Goal: Information Seeking & Learning: Learn about a topic

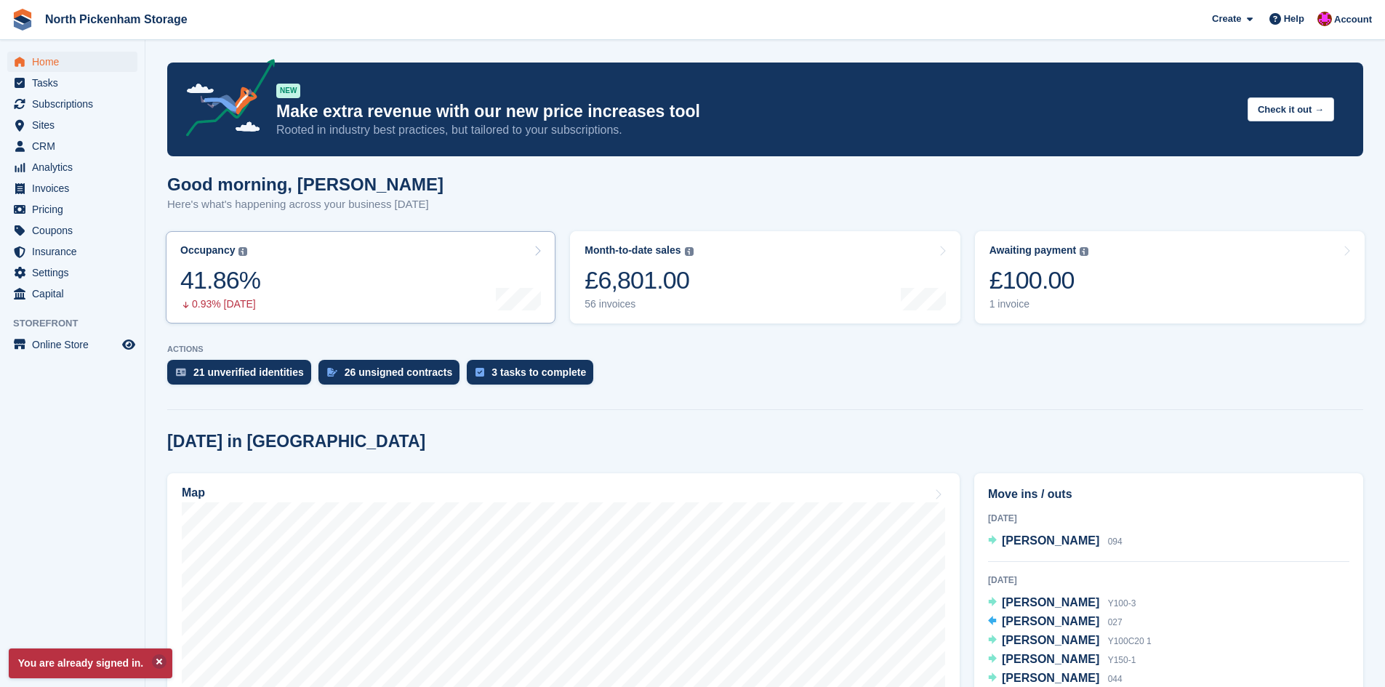
click at [209, 309] on div "0.93% today" at bounding box center [220, 304] width 80 height 12
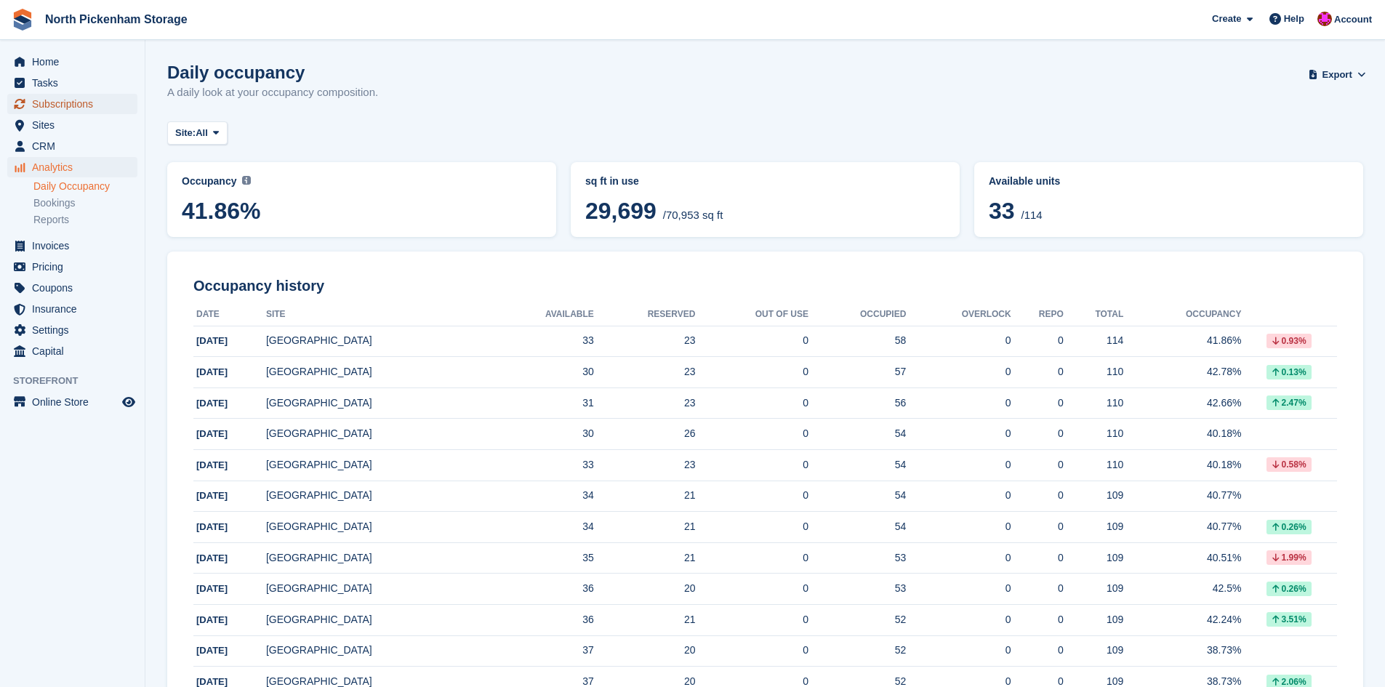
click at [77, 102] on span "Subscriptions" at bounding box center [75, 104] width 87 height 20
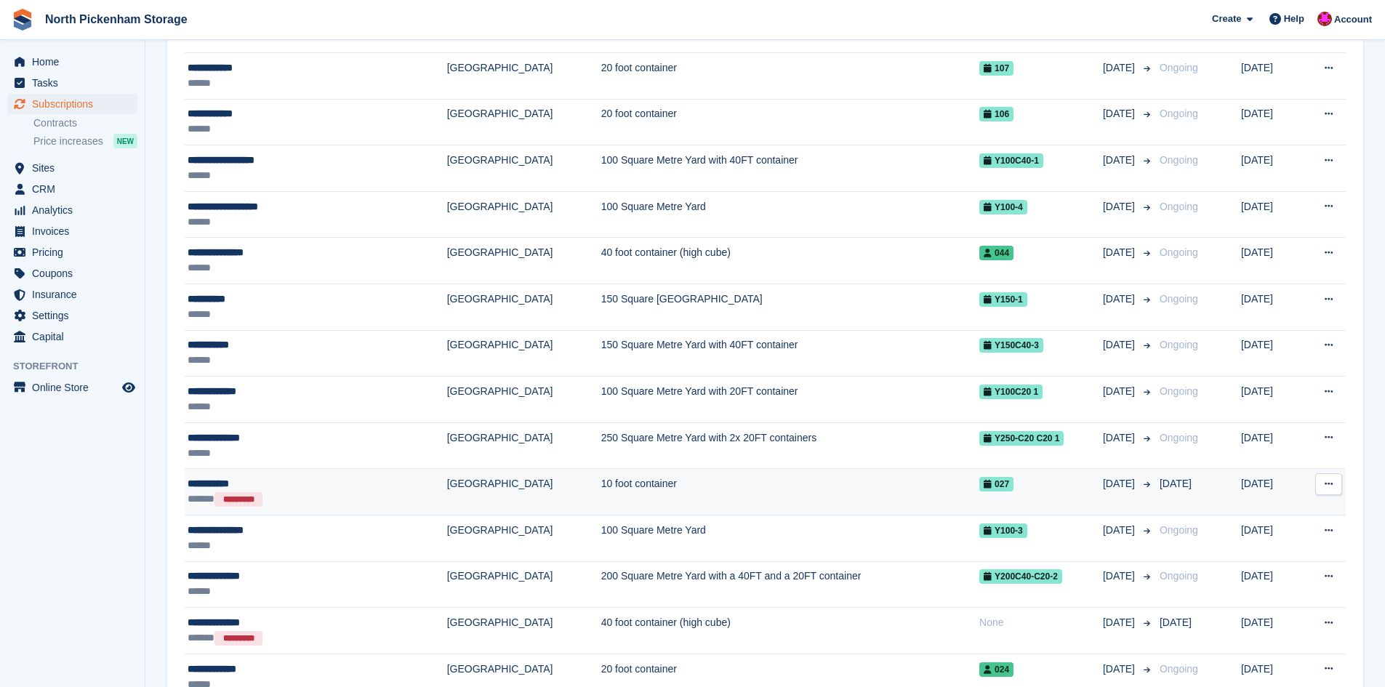
scroll to position [1308, 0]
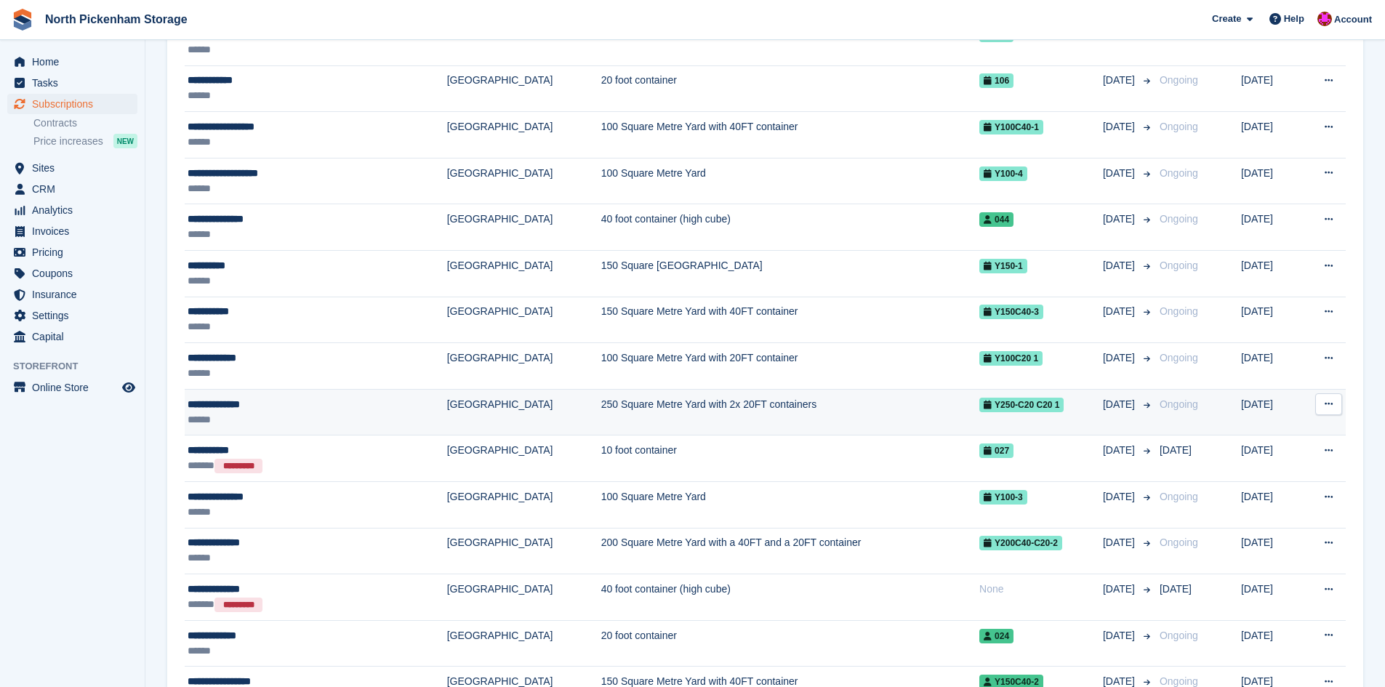
click at [668, 414] on td "250 Square Metre Yard with 2x 20FT containers" at bounding box center [790, 412] width 378 height 47
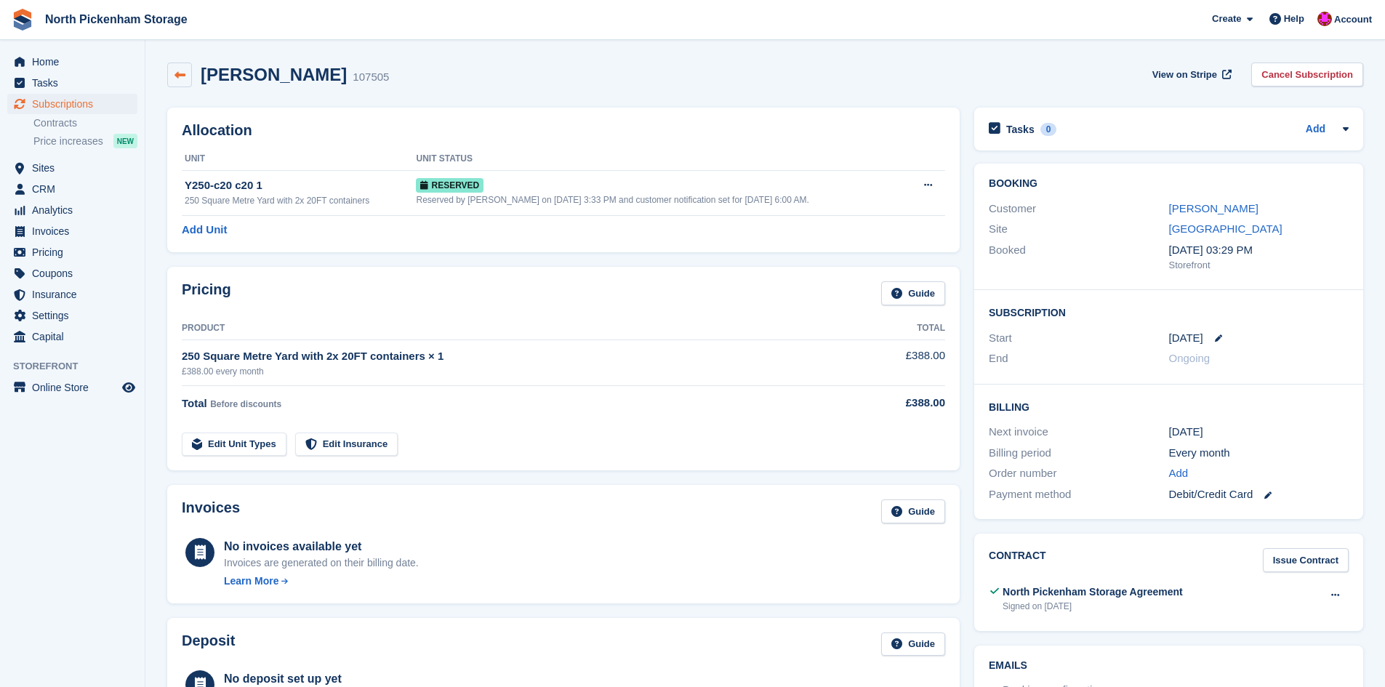
click at [173, 71] on link at bounding box center [179, 75] width 25 height 25
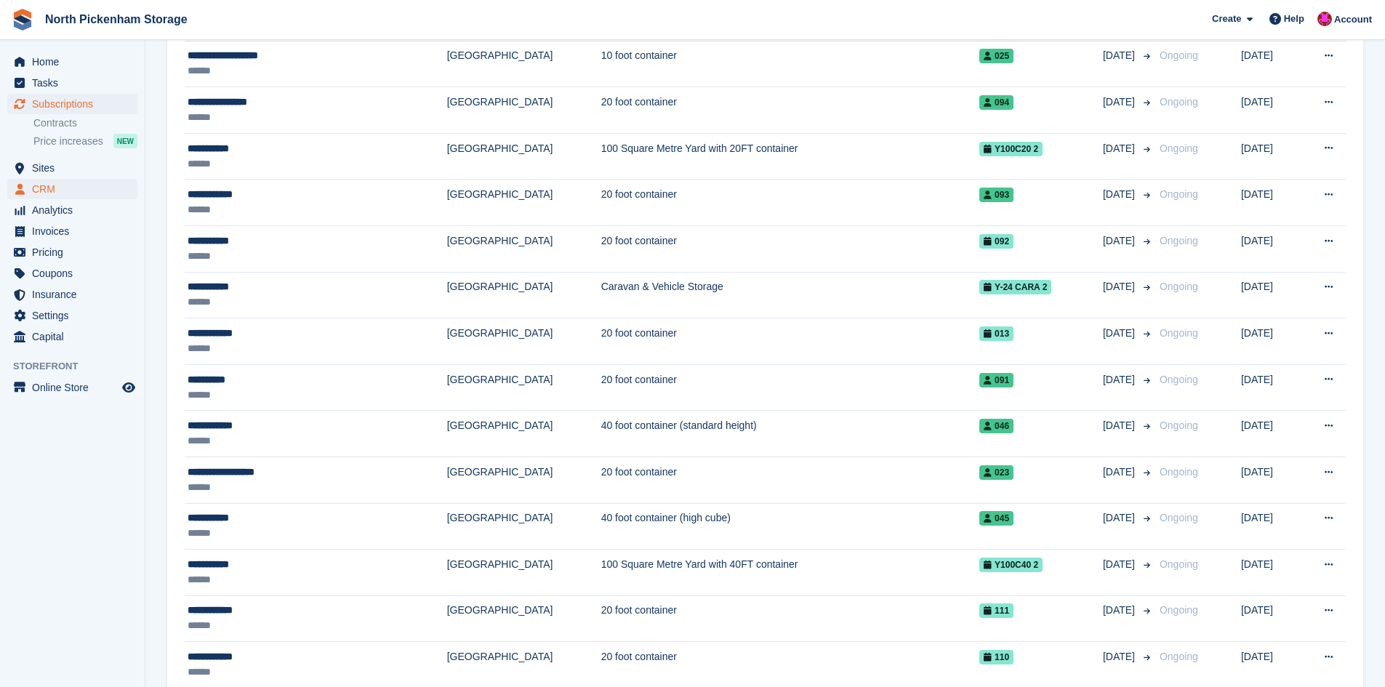
scroll to position [363, 0]
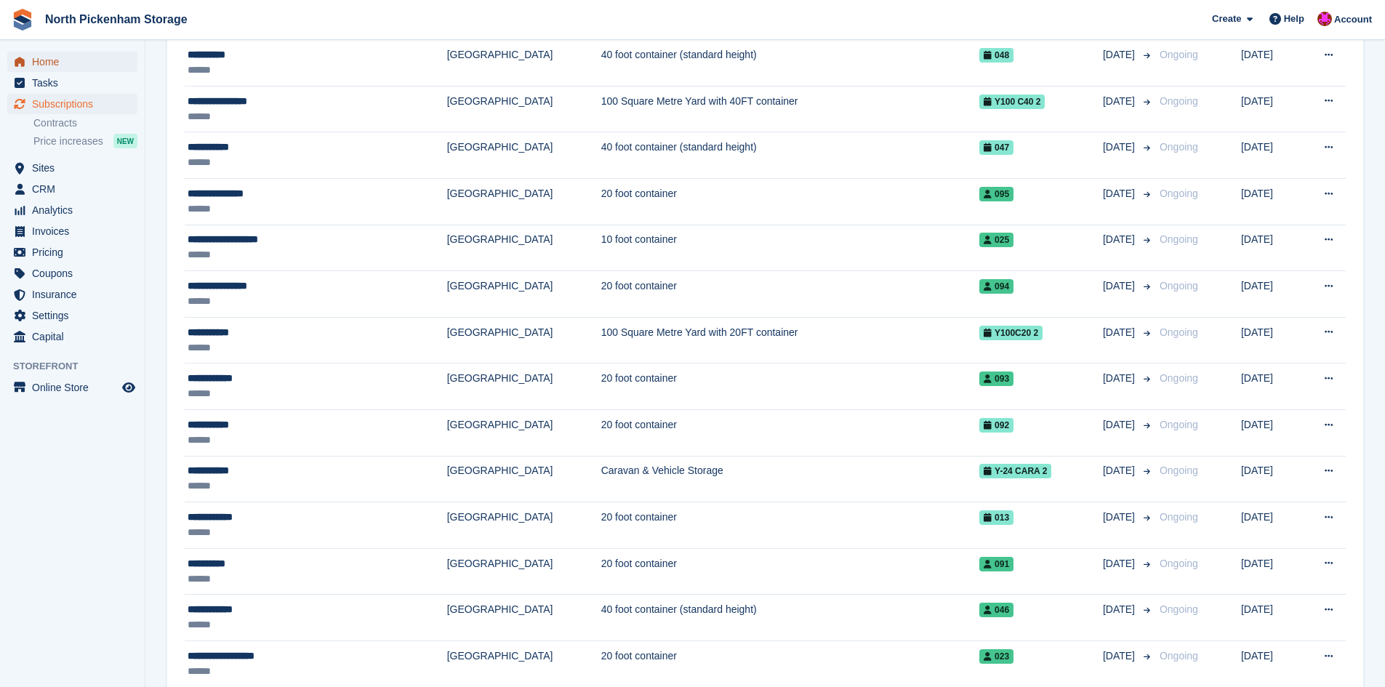
click at [76, 66] on span "Home" at bounding box center [75, 62] width 87 height 20
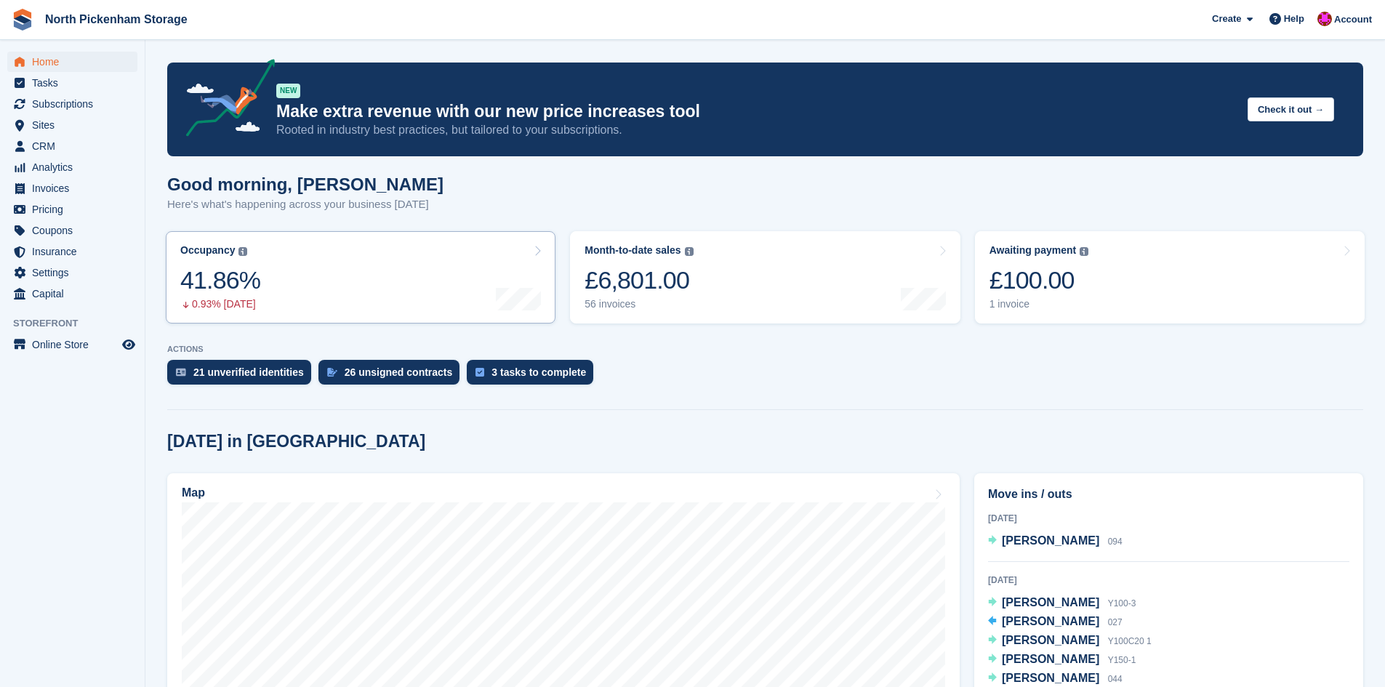
click at [438, 273] on link "Occupancy The percentage of all currently allocated units in terms of area. Inc…" at bounding box center [361, 277] width 390 height 92
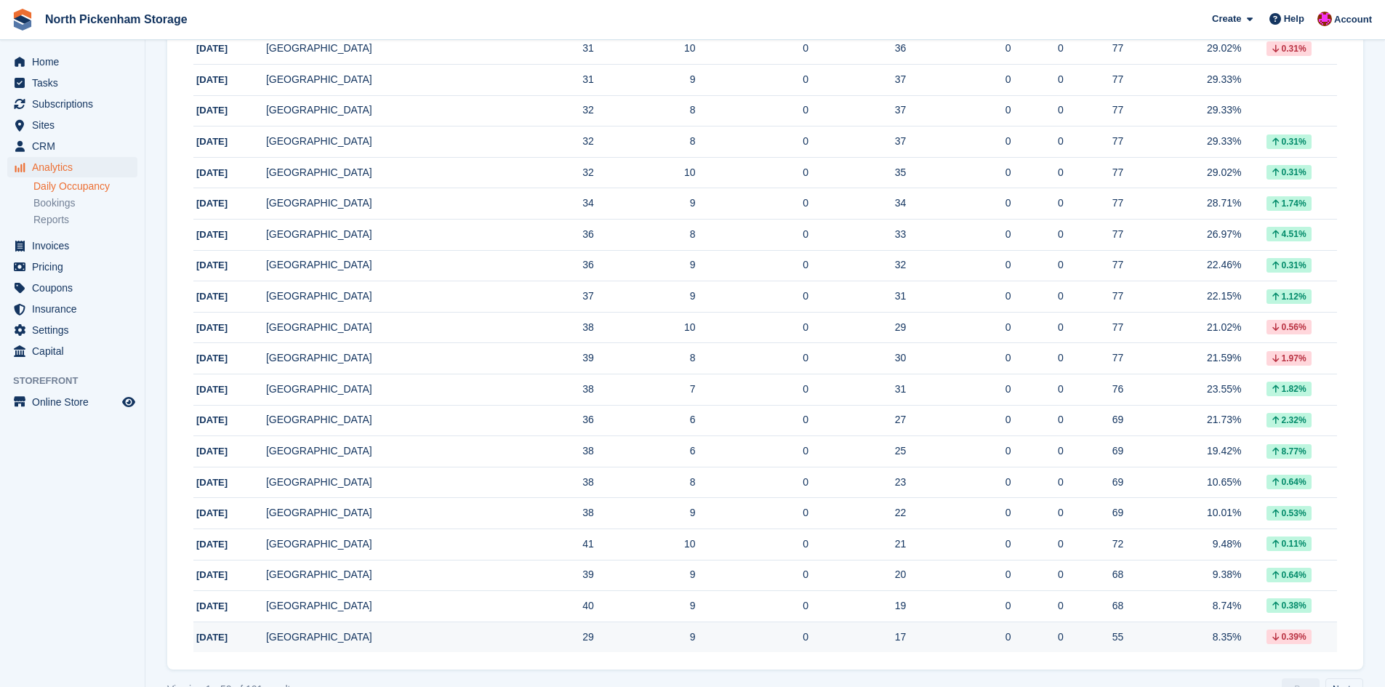
scroll to position [1257, 0]
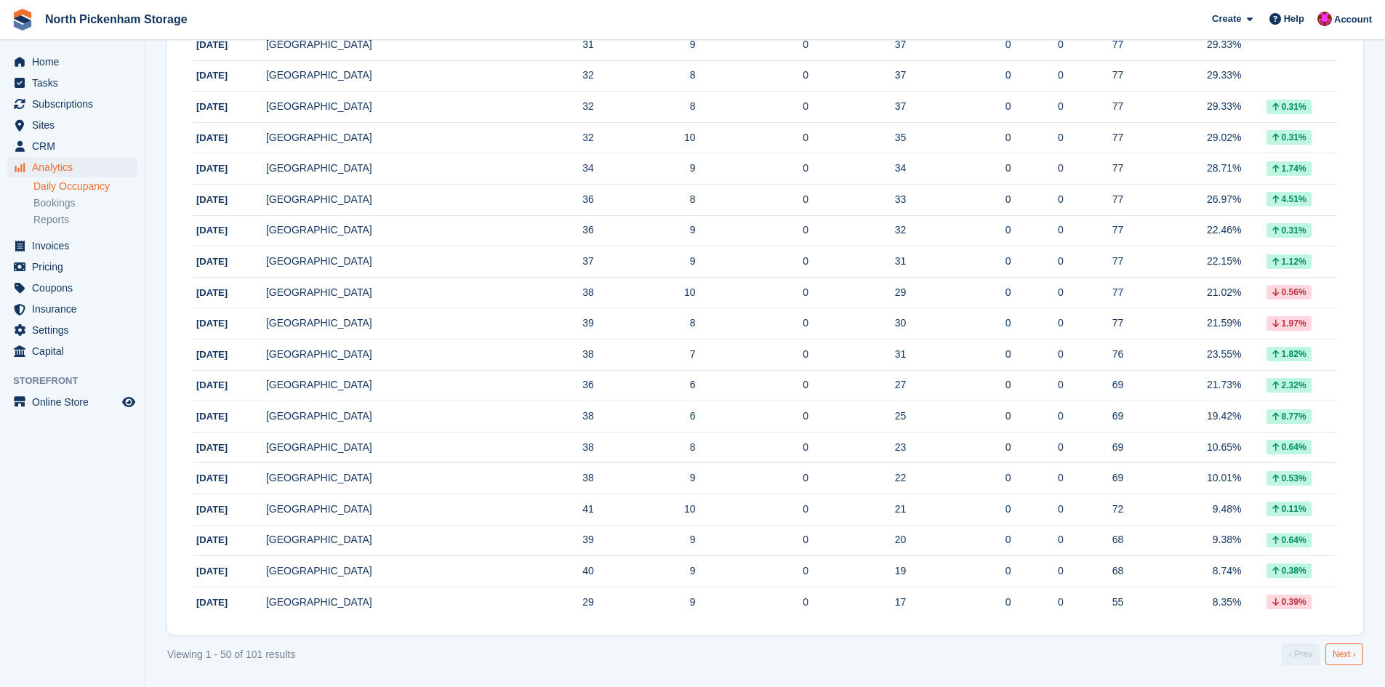
click at [1351, 649] on link "Next ›" at bounding box center [1344, 654] width 38 height 22
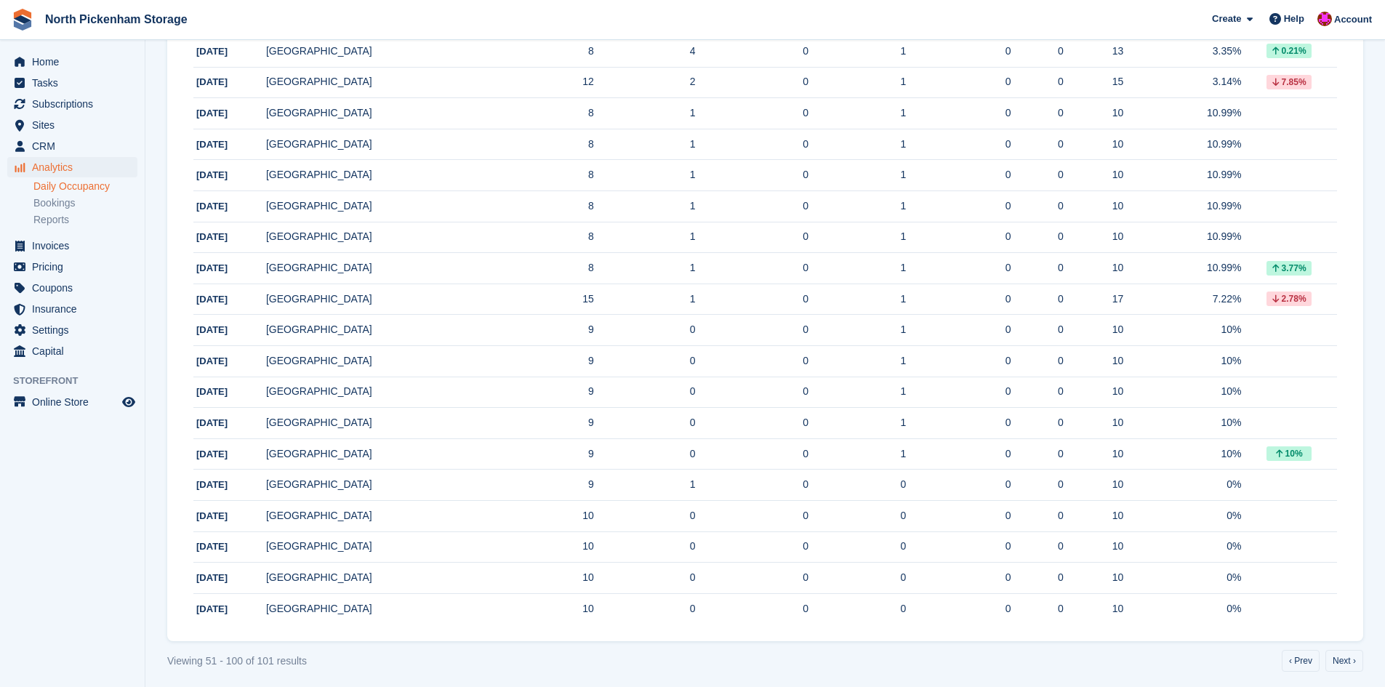
scroll to position [1257, 0]
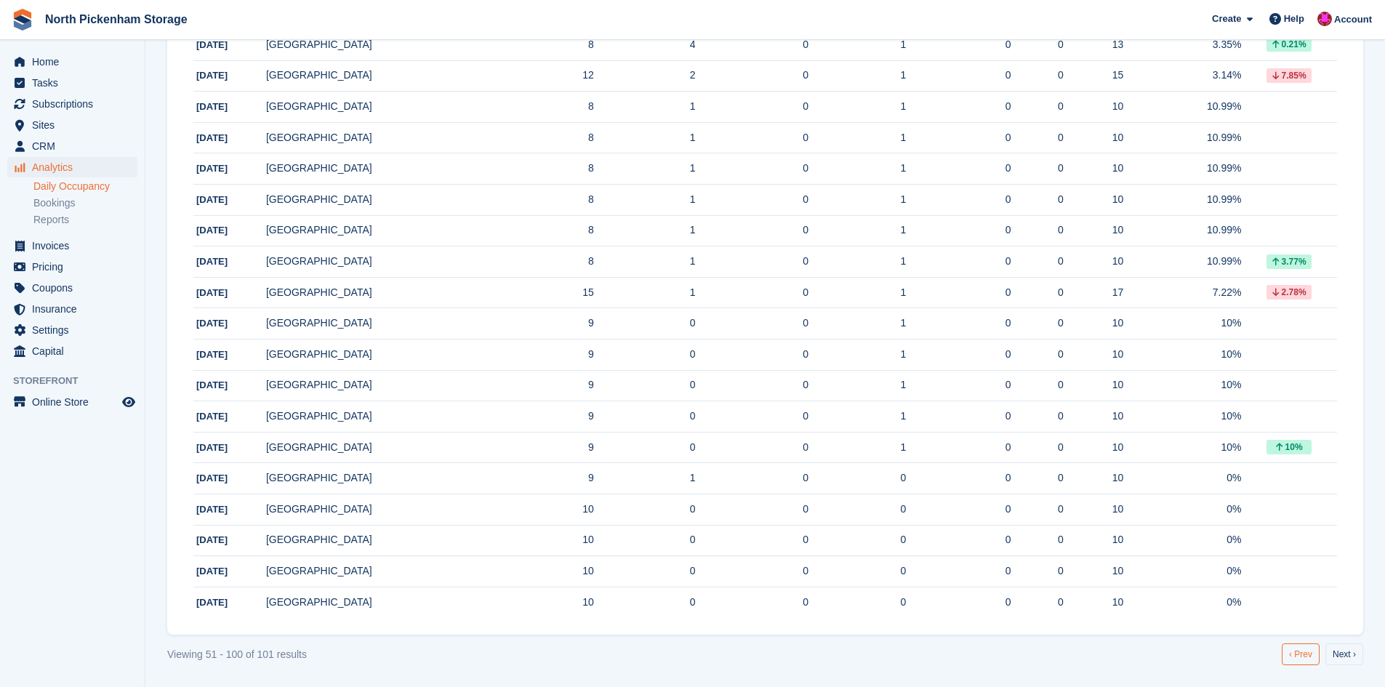
click at [1309, 656] on link "‹ Prev" at bounding box center [1300, 654] width 38 height 22
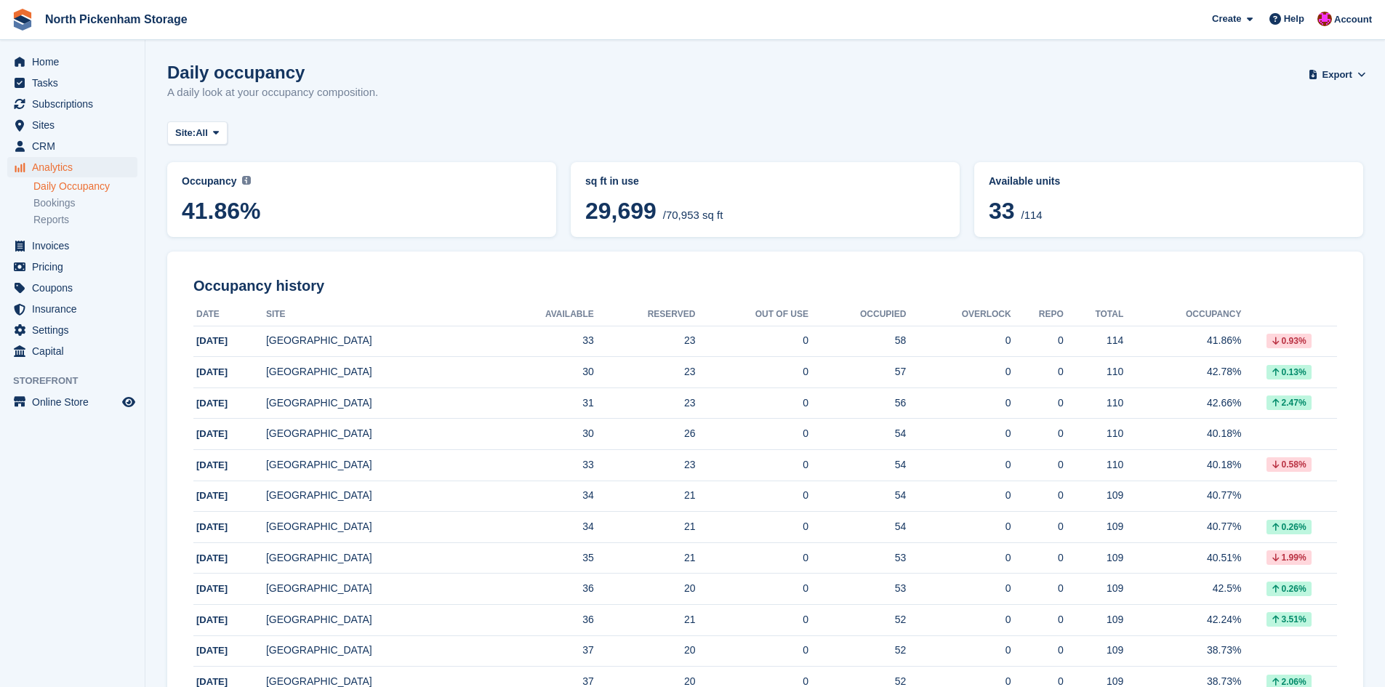
drag, startPoint x: 845, startPoint y: 93, endPoint x: 882, endPoint y: 106, distance: 39.3
click at [850, 95] on div "Daily occupancy A daily look at your occupancy composition. Export Export Occup…" at bounding box center [765, 91] width 1196 height 56
drag, startPoint x: 1026, startPoint y: 209, endPoint x: 975, endPoint y: 209, distance: 50.9
click at [975, 209] on div "Available units 33 /114" at bounding box center [1168, 199] width 389 height 75
drag, startPoint x: 975, startPoint y: 209, endPoint x: 993, endPoint y: 210, distance: 17.5
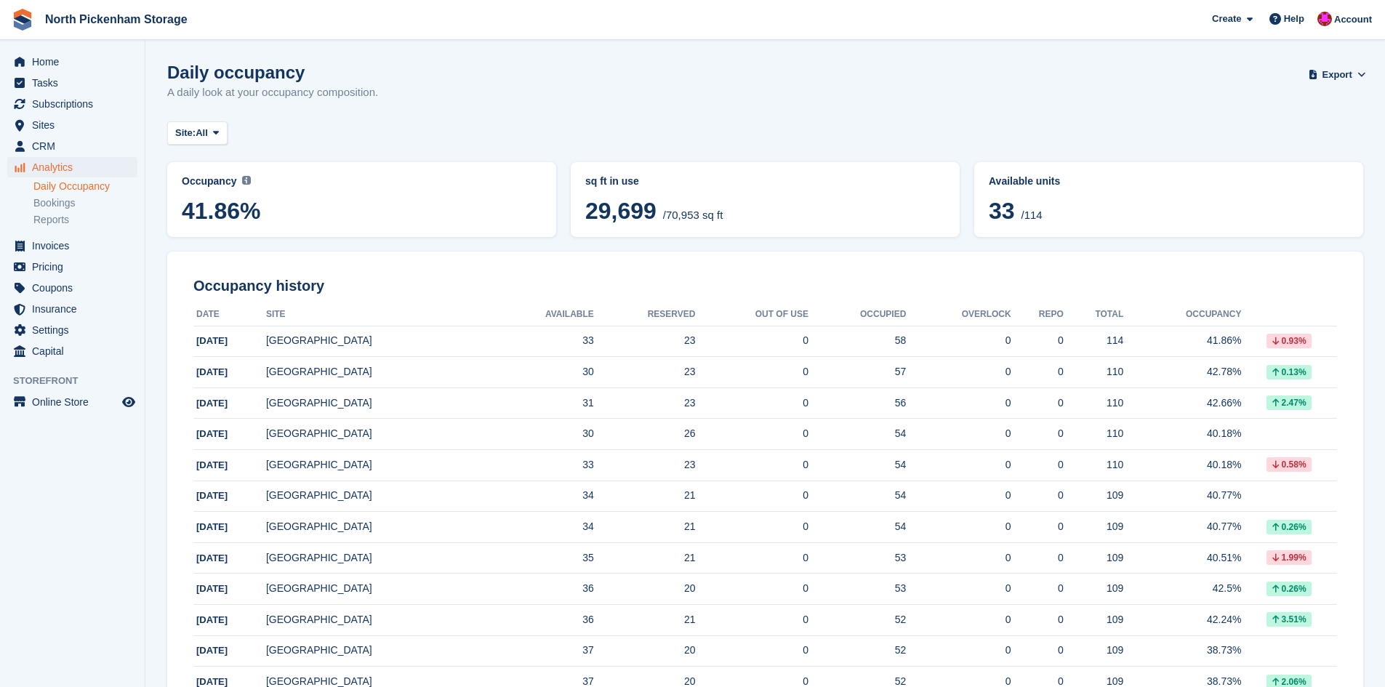
click at [977, 209] on div "Available units 33 /114" at bounding box center [1168, 199] width 389 height 75
click at [1077, 212] on span "33 /114" at bounding box center [1169, 213] width 360 height 31
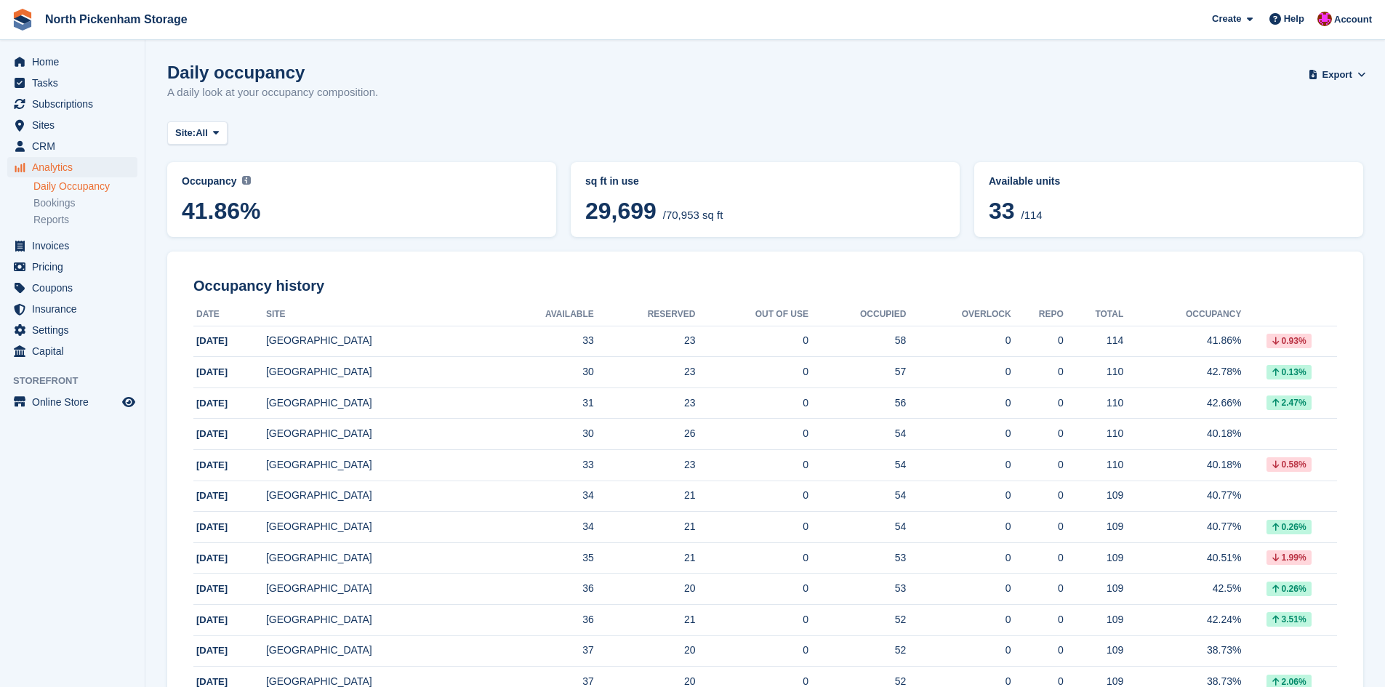
click at [1034, 217] on span "/114" at bounding box center [1031, 215] width 21 height 12
click at [1028, 221] on span "/114" at bounding box center [1031, 215] width 21 height 12
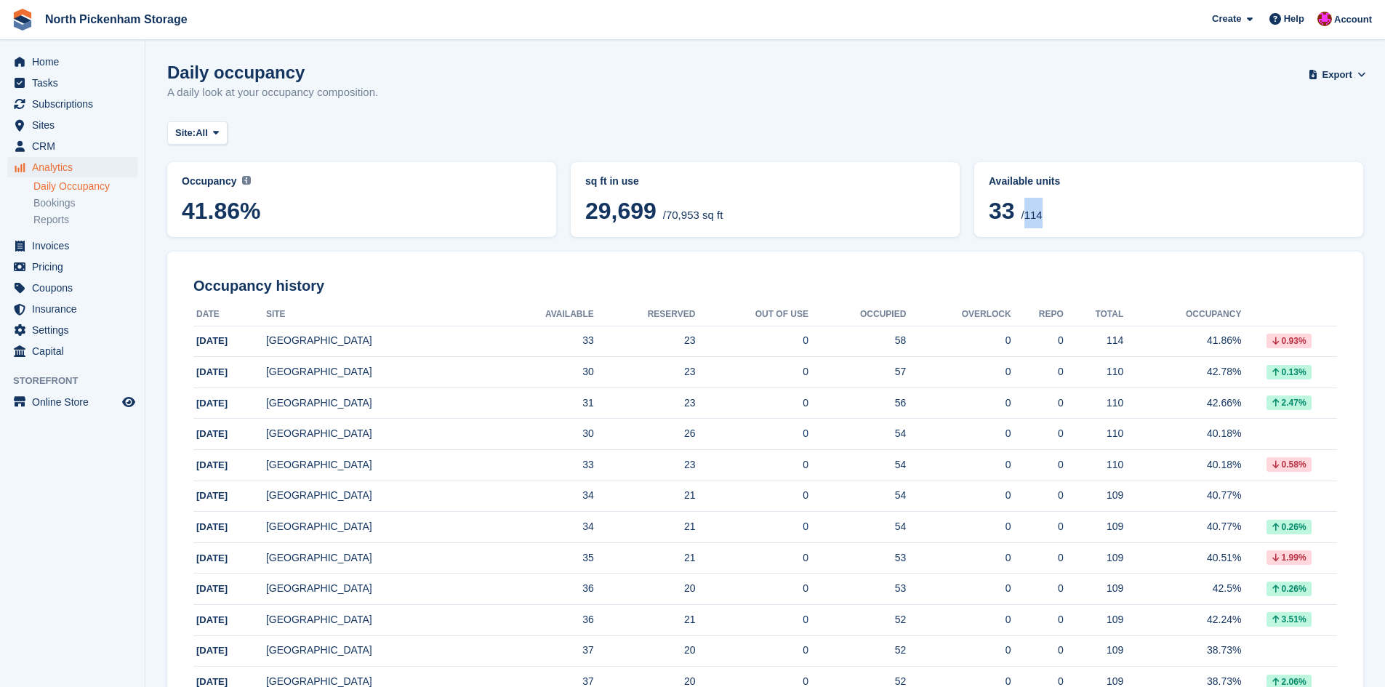
click at [1028, 221] on span "/114" at bounding box center [1031, 215] width 21 height 12
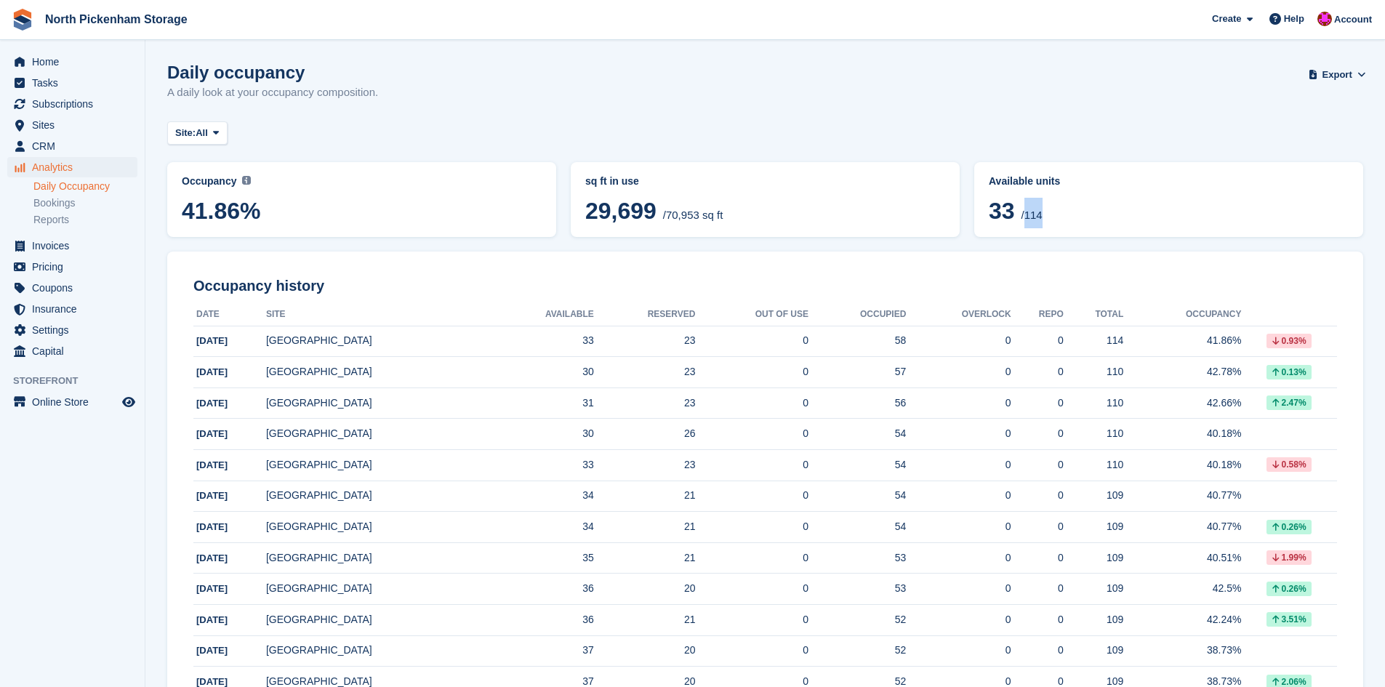
click at [1028, 221] on span "/114" at bounding box center [1031, 215] width 21 height 12
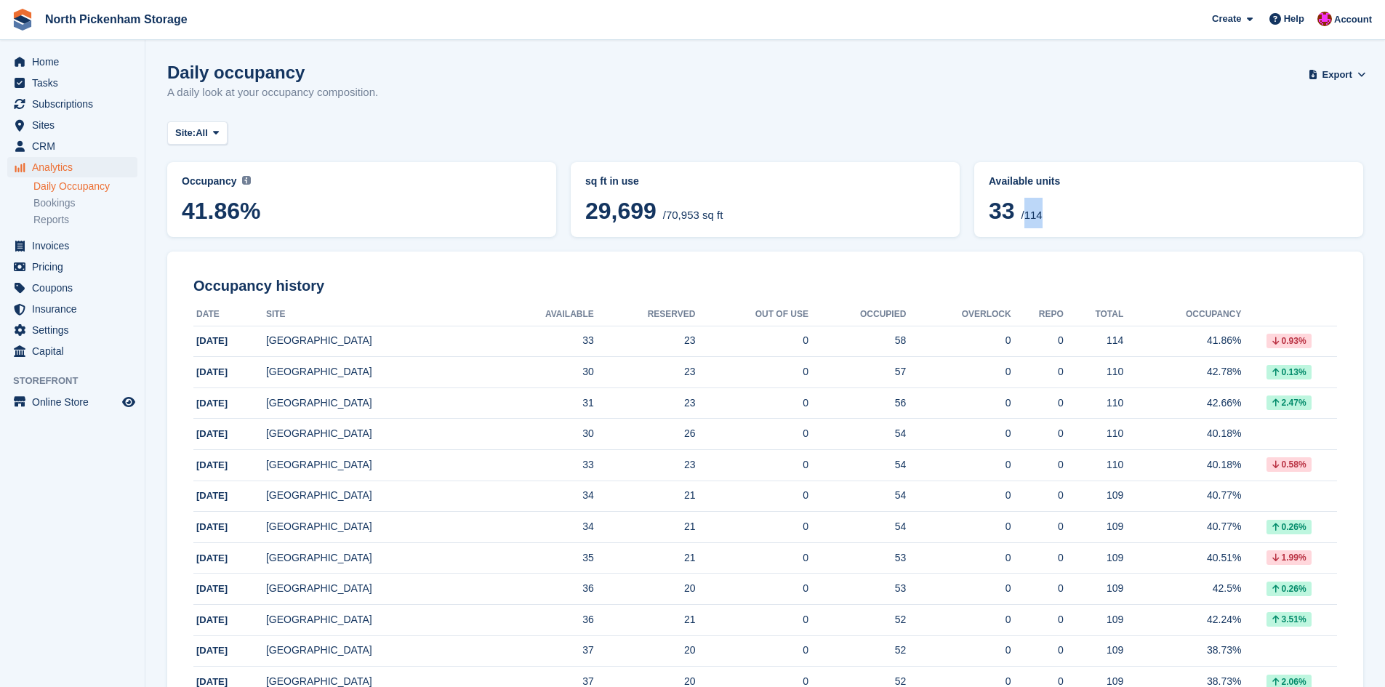
click at [1028, 221] on span "/114" at bounding box center [1031, 215] width 21 height 12
click at [997, 209] on span "33" at bounding box center [1002, 211] width 26 height 26
click at [997, 210] on span "33" at bounding box center [1002, 211] width 26 height 26
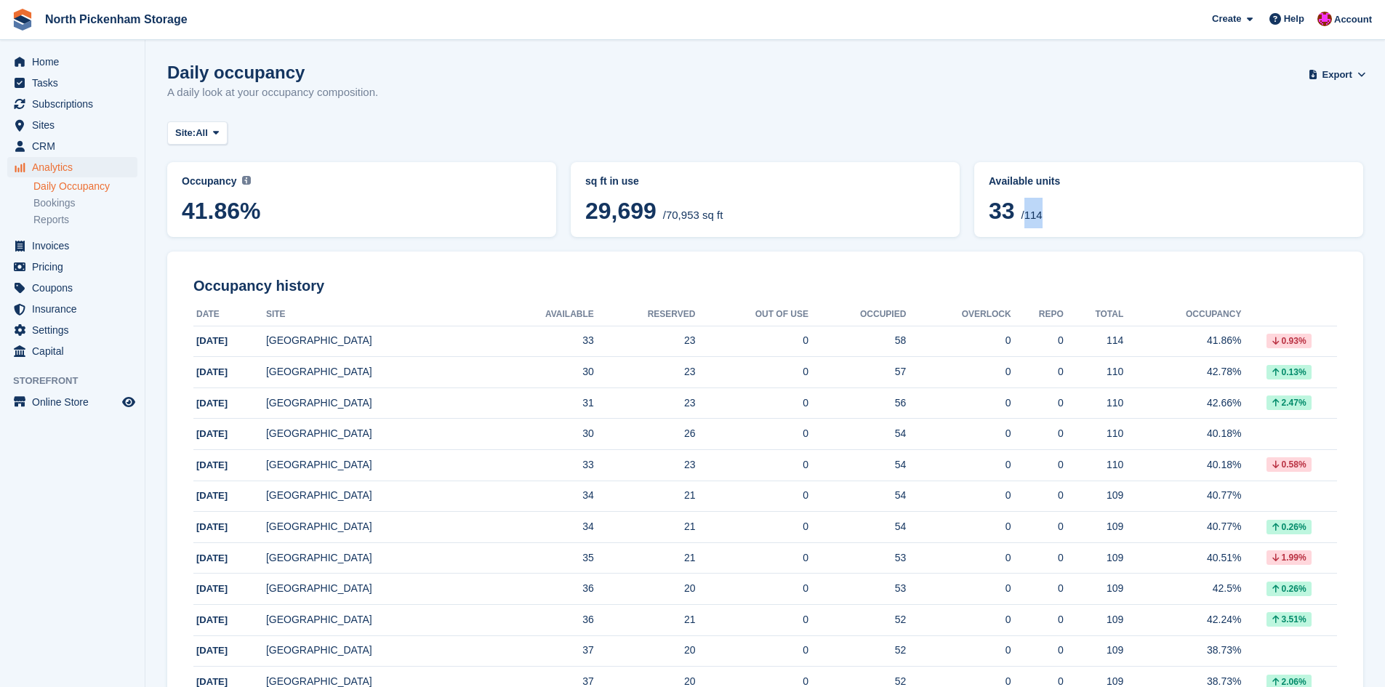
click at [997, 210] on span "33" at bounding box center [1002, 211] width 26 height 26
click at [1068, 217] on span "33 /114" at bounding box center [1169, 213] width 360 height 31
click at [877, 227] on div "Occupancy Current percentage of all currently allocated units in terms of area.…" at bounding box center [765, 199] width 1196 height 75
click at [1087, 194] on div "Available units 33 /114" at bounding box center [1169, 201] width 360 height 55
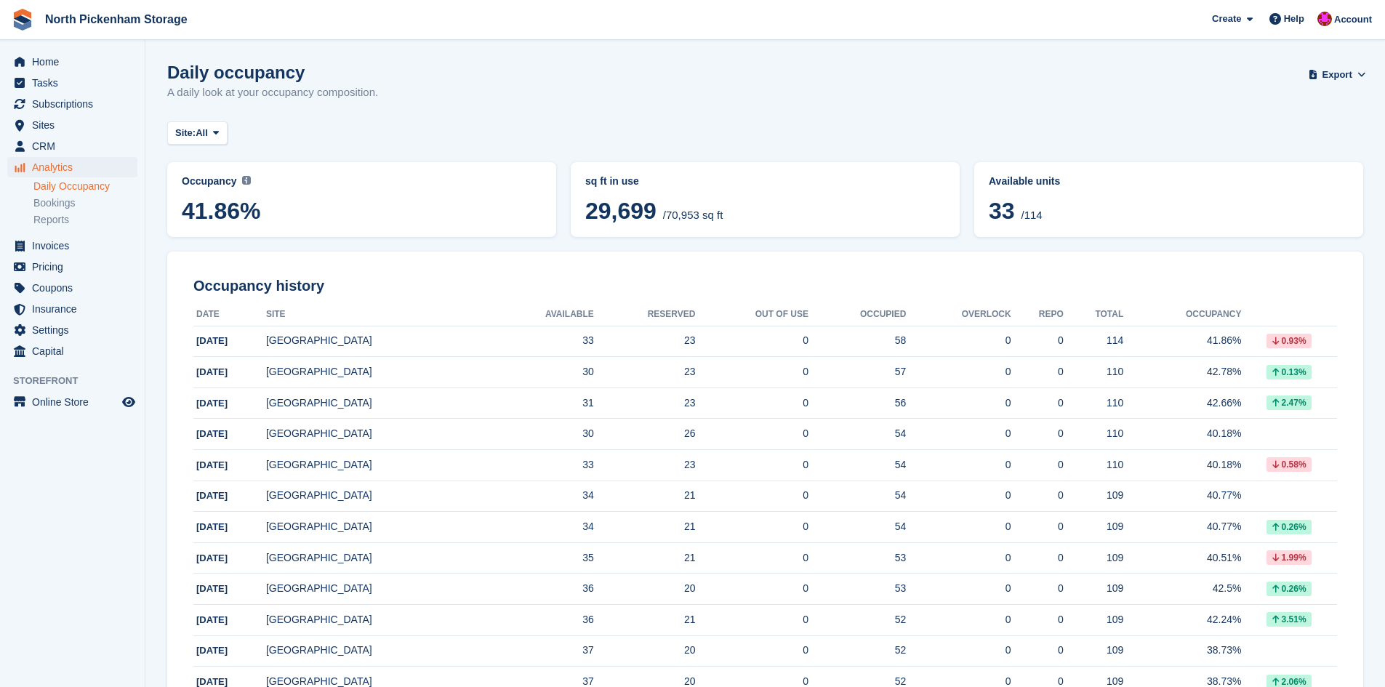
drag, startPoint x: 975, startPoint y: 220, endPoint x: 995, endPoint y: 217, distance: 19.7
click at [995, 217] on div "Available units 33 /114" at bounding box center [1168, 199] width 371 height 57
click at [1008, 220] on span "33" at bounding box center [1002, 211] width 26 height 26
drag, startPoint x: 1008, startPoint y: 220, endPoint x: 994, endPoint y: 217, distance: 14.7
click at [994, 217] on span "33" at bounding box center [1002, 211] width 26 height 26
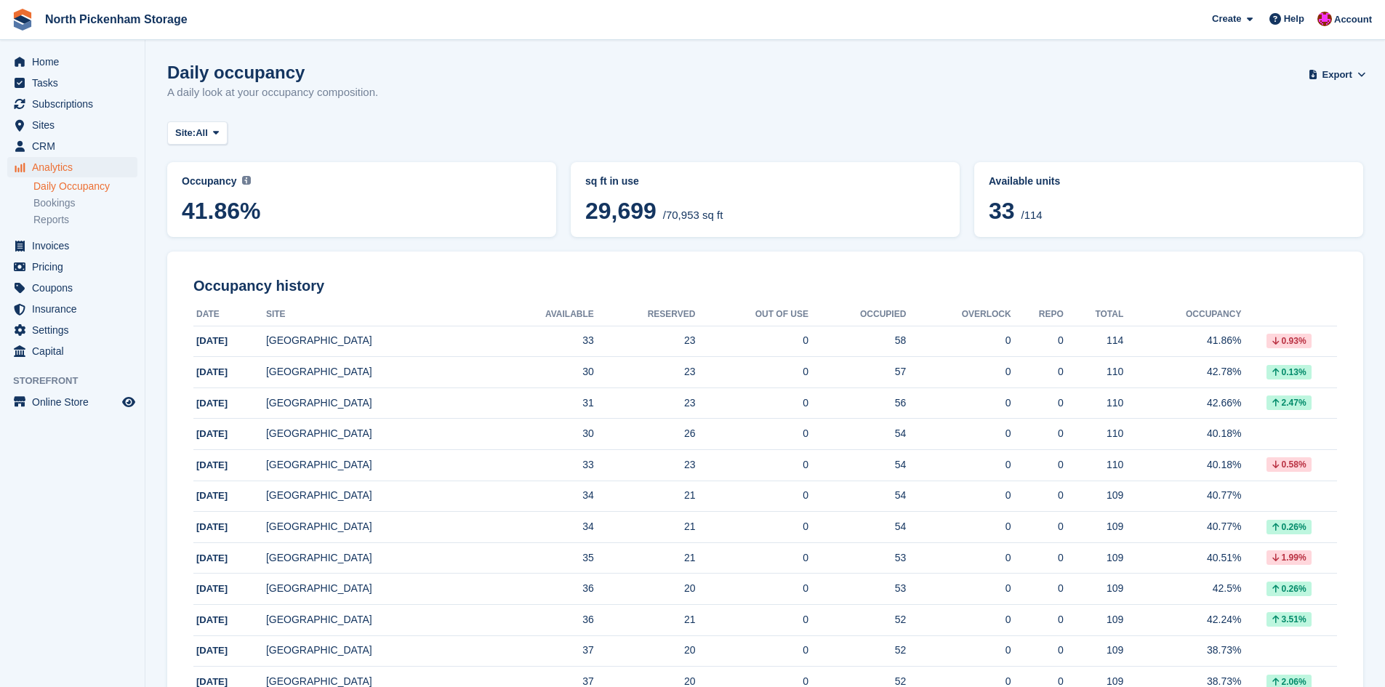
drag, startPoint x: 1014, startPoint y: 214, endPoint x: 976, endPoint y: 212, distance: 37.8
click at [976, 212] on div "Available units 33 /114" at bounding box center [1168, 199] width 389 height 75
drag, startPoint x: 989, startPoint y: 209, endPoint x: 1013, endPoint y: 214, distance: 25.2
click at [1013, 214] on span "33" at bounding box center [1002, 211] width 26 height 26
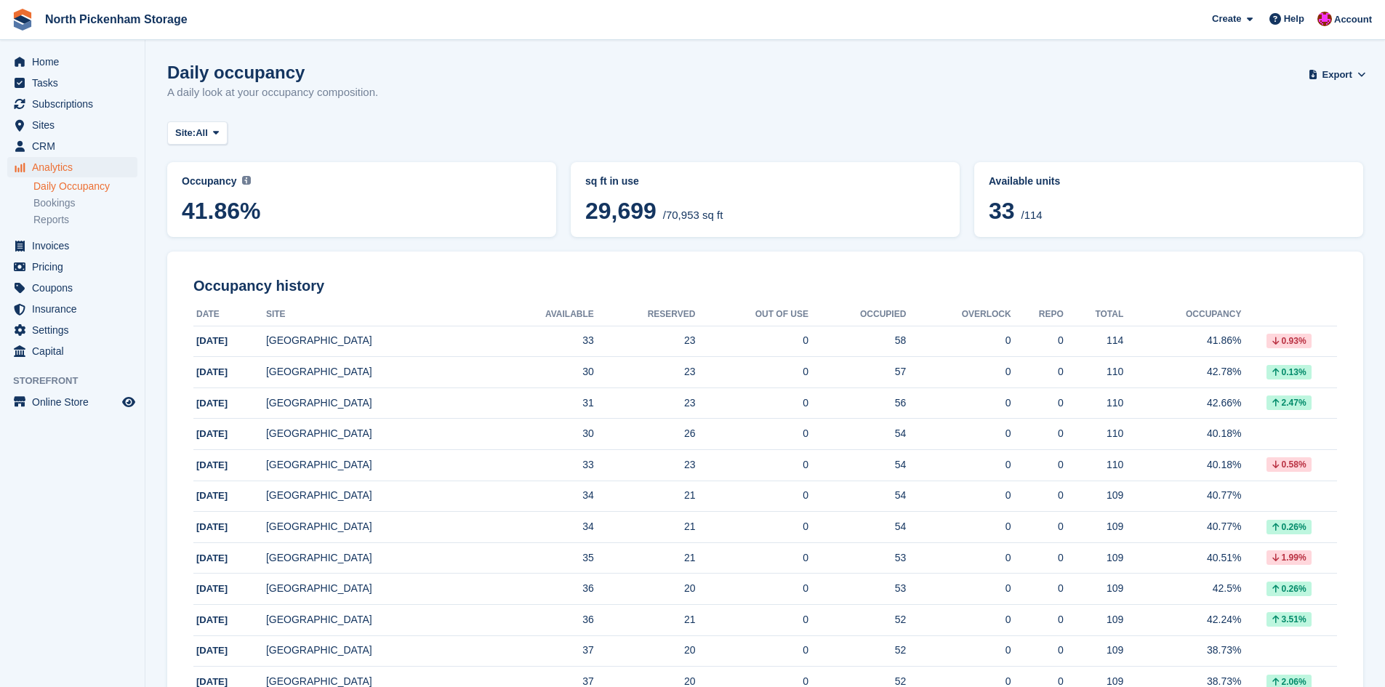
click at [1015, 212] on span "33" at bounding box center [1002, 211] width 26 height 26
drag, startPoint x: 1020, startPoint y: 209, endPoint x: 954, endPoint y: 221, distance: 67.2
click at [954, 221] on div "Occupancy Current percentage of all currently allocated units in terms of area.…" at bounding box center [765, 199] width 1196 height 75
click at [954, 221] on div "sq ft in use 29,699 /70,953 sq ft" at bounding box center [765, 199] width 389 height 75
drag, startPoint x: 987, startPoint y: 211, endPoint x: 1015, endPoint y: 215, distance: 28.0
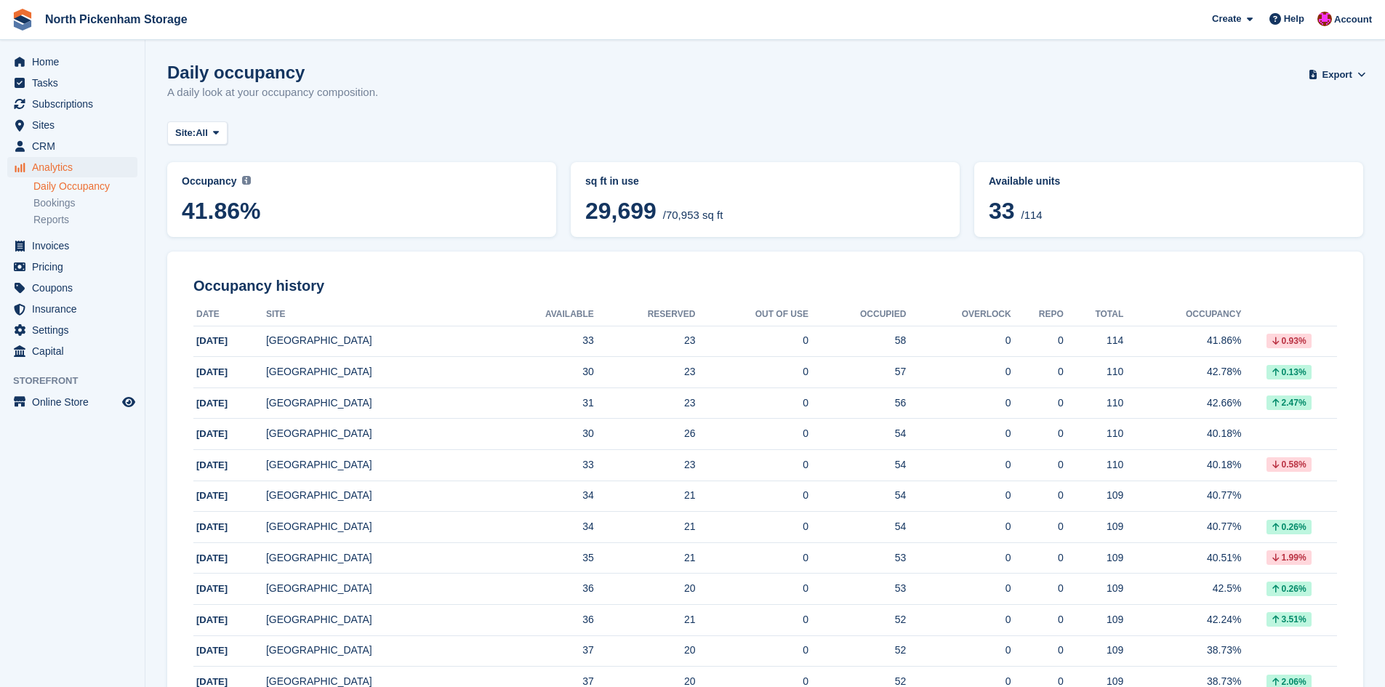
click at [1012, 215] on div "Available units 33 /114" at bounding box center [1168, 199] width 371 height 57
click at [1015, 215] on span "33" at bounding box center [1002, 211] width 26 height 26
drag, startPoint x: 997, startPoint y: 212, endPoint x: 978, endPoint y: 212, distance: 18.9
click at [978, 212] on div "Available units 33 /114" at bounding box center [1168, 199] width 389 height 75
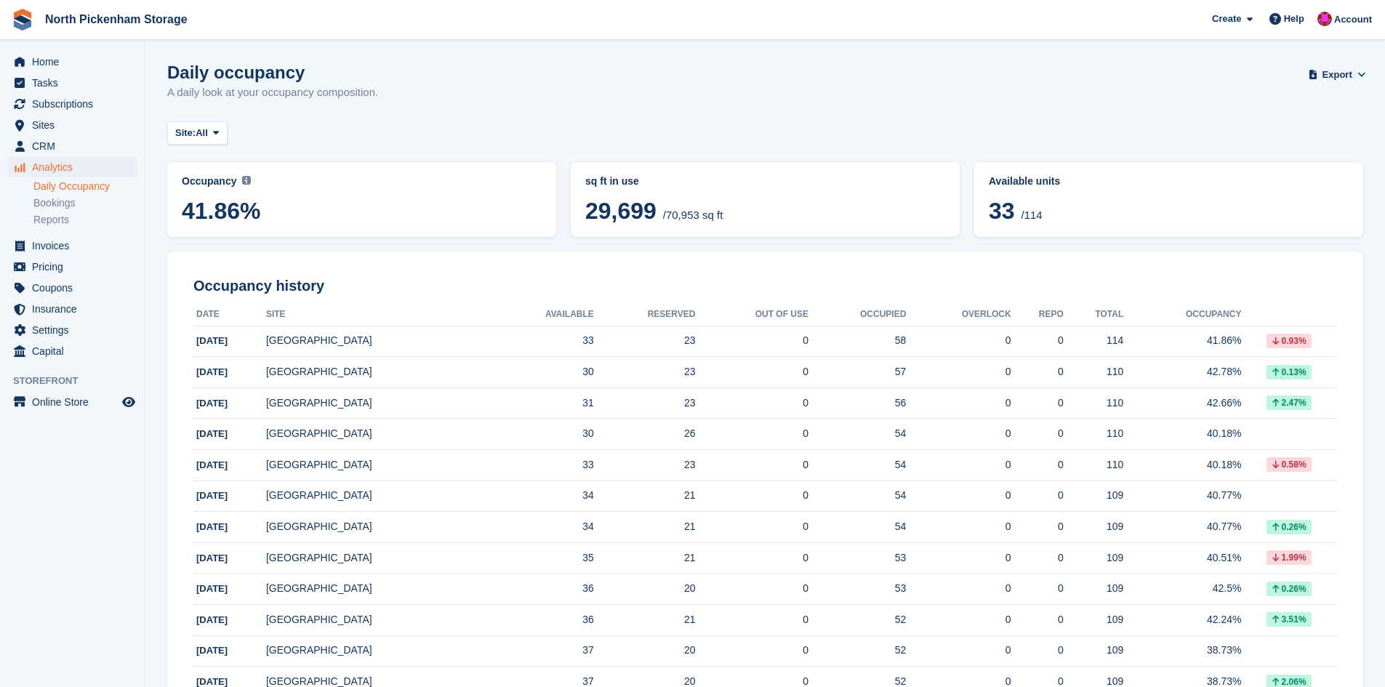
drag, startPoint x: 981, startPoint y: 212, endPoint x: 1013, endPoint y: 213, distance: 32.0
click at [1010, 214] on div "Available units 33 /114" at bounding box center [1168, 199] width 389 height 75
click at [1015, 213] on span "33" at bounding box center [1002, 211] width 26 height 26
click at [994, 212] on span "33" at bounding box center [1002, 211] width 26 height 26
click at [993, 212] on span "33" at bounding box center [1002, 211] width 26 height 26
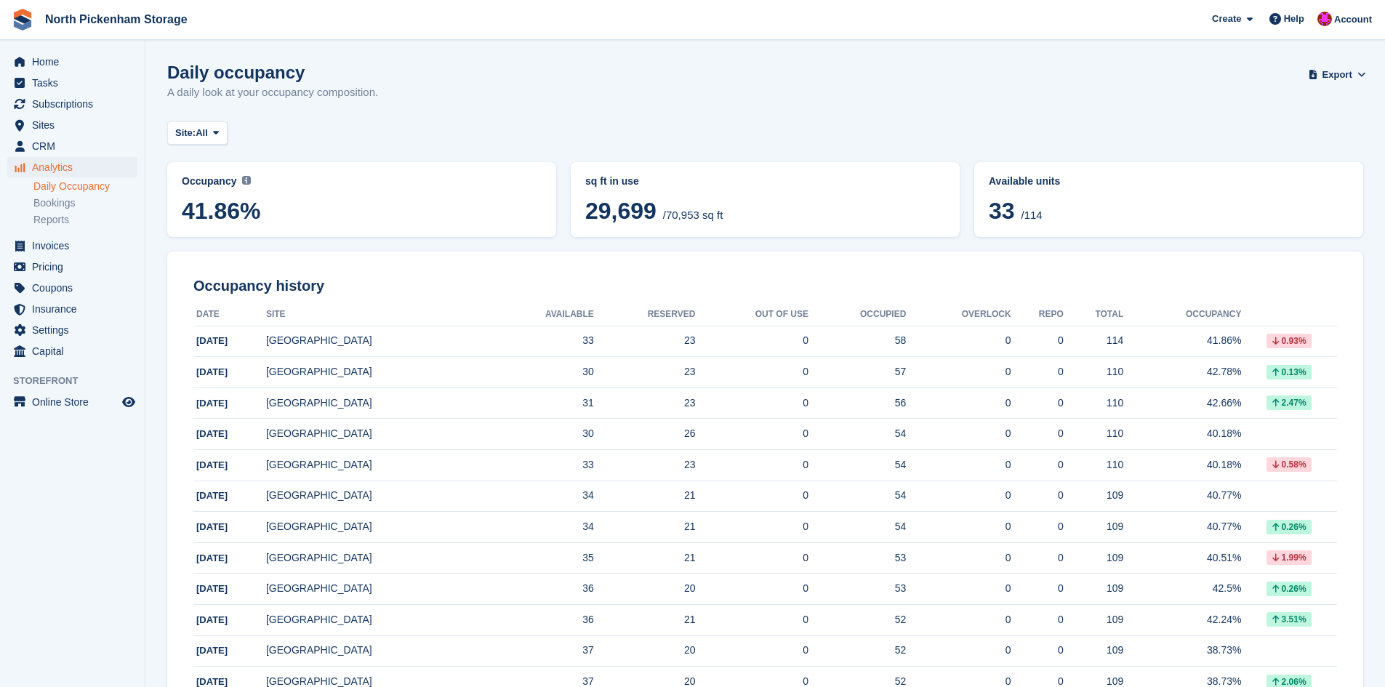
click at [1002, 219] on span "33" at bounding box center [1002, 211] width 26 height 26
drag, startPoint x: 1018, startPoint y: 213, endPoint x: 989, endPoint y: 214, distance: 29.1
click at [989, 214] on span "33" at bounding box center [1002, 211] width 26 height 26
click at [990, 219] on span "33" at bounding box center [1002, 211] width 26 height 26
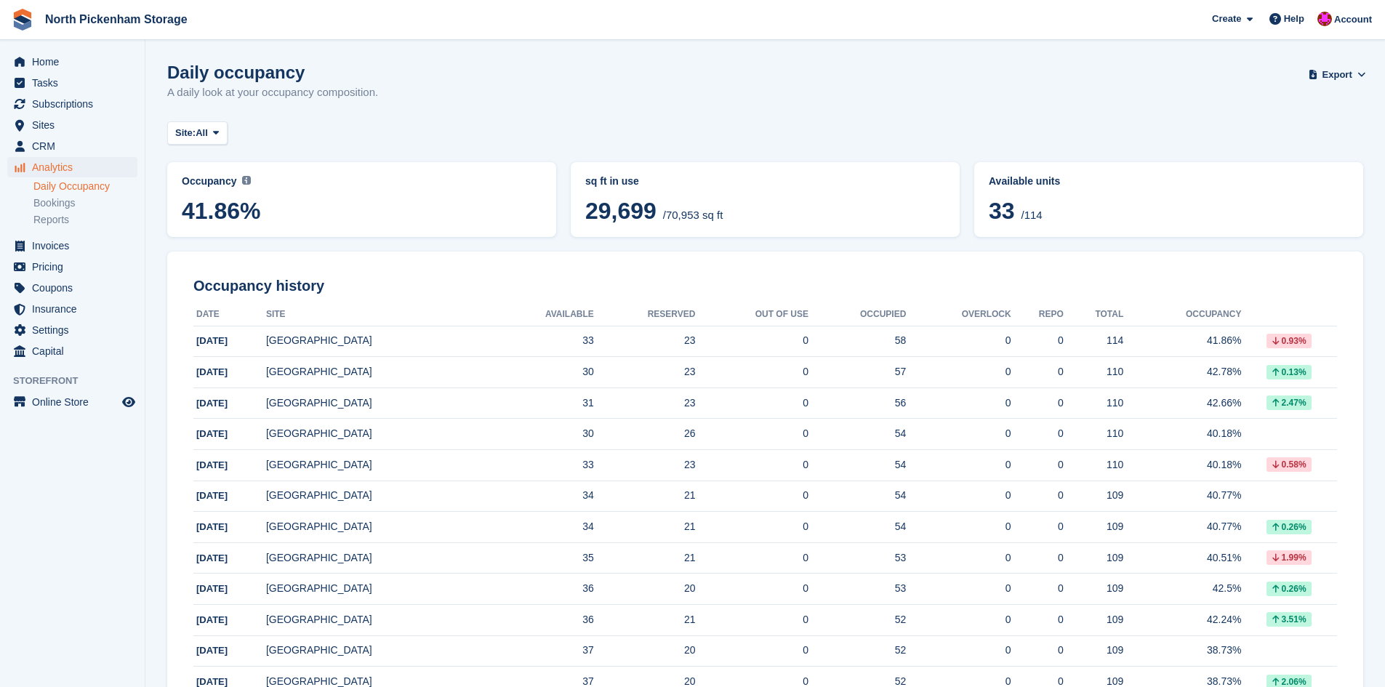
click at [996, 217] on span "33" at bounding box center [1002, 211] width 26 height 26
drag, startPoint x: 999, startPoint y: 214, endPoint x: 1015, endPoint y: 209, distance: 17.0
click at [1000, 214] on span "33" at bounding box center [1002, 211] width 26 height 26
drag, startPoint x: 1015, startPoint y: 209, endPoint x: 963, endPoint y: 208, distance: 52.3
click at [963, 208] on div "Occupancy Current percentage of all currently allocated units in terms of area.…" at bounding box center [765, 199] width 1196 height 75
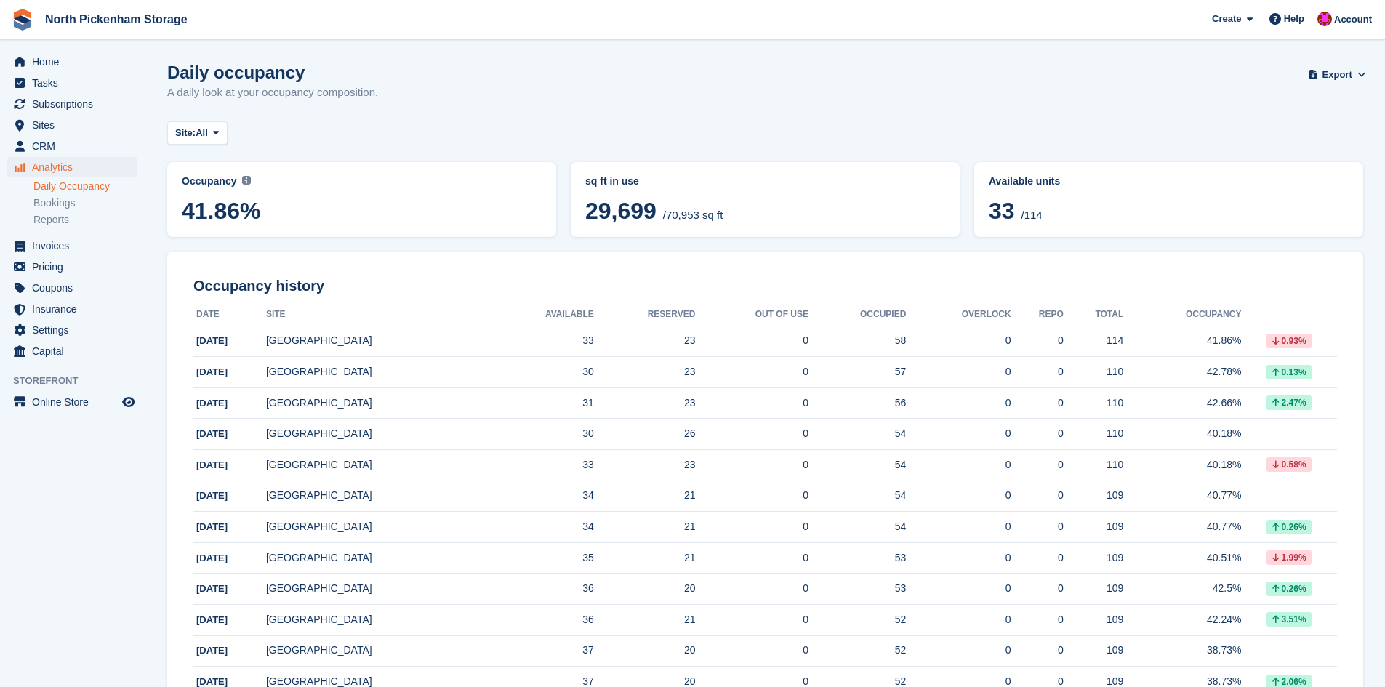
click at [963, 208] on div "Occupancy Current percentage of all currently allocated units in terms of area.…" at bounding box center [765, 199] width 1196 height 75
drag, startPoint x: 963, startPoint y: 208, endPoint x: 1021, endPoint y: 206, distance: 57.5
click at [1021, 206] on div "Occupancy Current percentage of all currently allocated units in terms of area.…" at bounding box center [765, 199] width 1196 height 75
click at [1015, 206] on span "33" at bounding box center [1002, 211] width 26 height 26
drag, startPoint x: 1021, startPoint y: 206, endPoint x: 962, endPoint y: 207, distance: 58.2
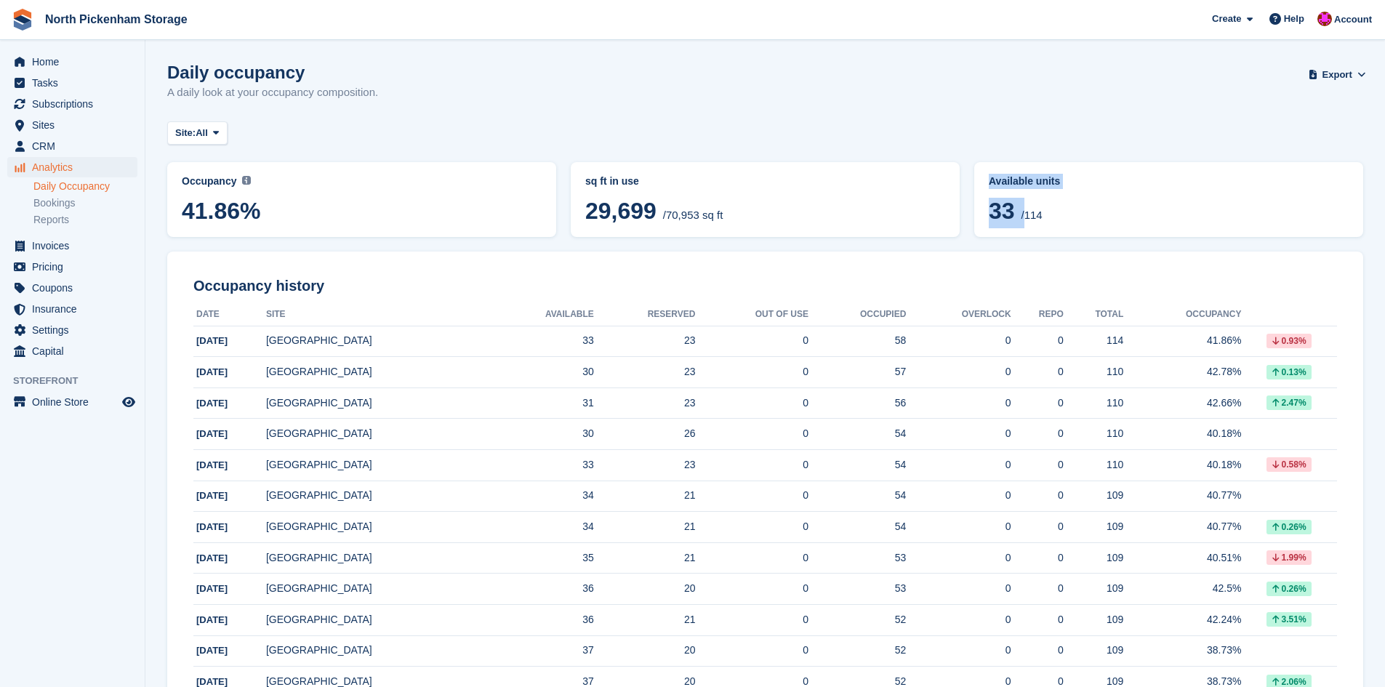
click at [962, 207] on div "Occupancy Current percentage of all currently allocated units in terms of area.…" at bounding box center [765, 199] width 1196 height 75
drag, startPoint x: 326, startPoint y: 217, endPoint x: 322, endPoint y: 223, distance: 7.9
click at [322, 223] on span "41.86%" at bounding box center [362, 211] width 360 height 26
drag, startPoint x: 289, startPoint y: 200, endPoint x: 182, endPoint y: 209, distance: 107.9
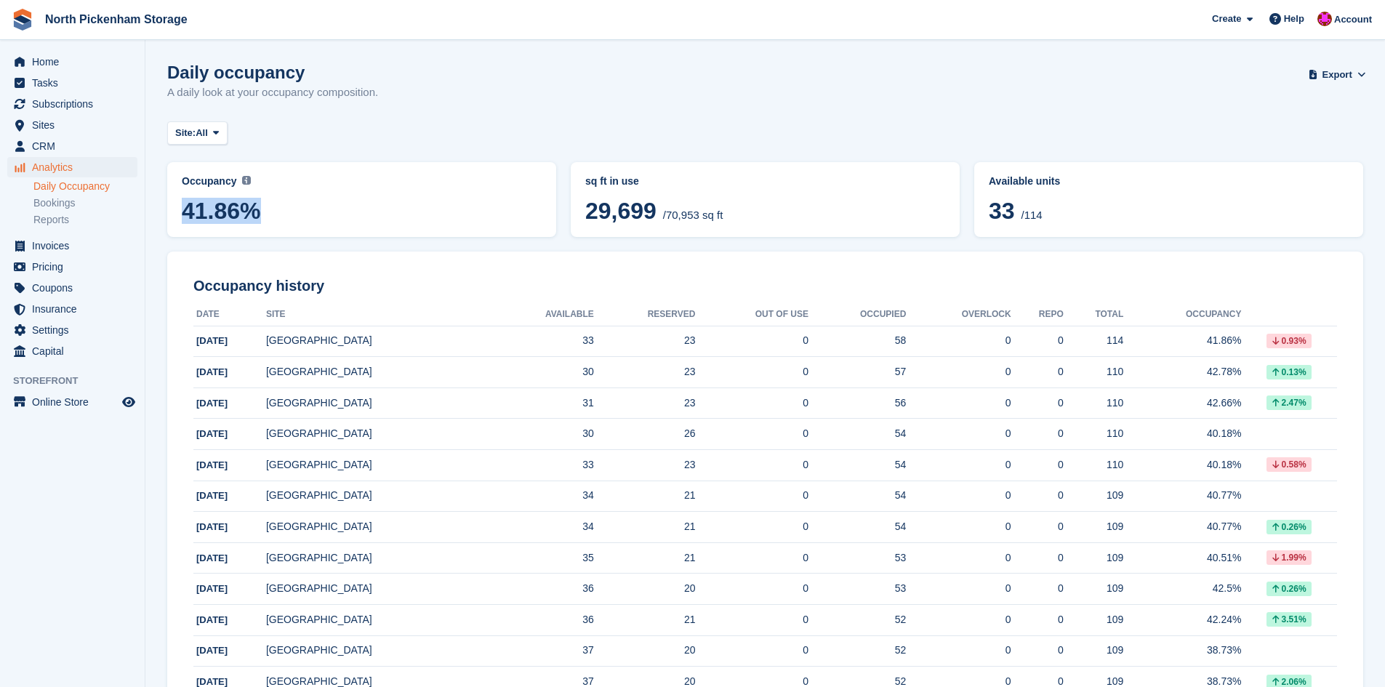
click at [182, 209] on span "41.86%" at bounding box center [362, 211] width 360 height 26
drag, startPoint x: 1077, startPoint y: 214, endPoint x: 1026, endPoint y: 216, distance: 50.9
click at [1027, 216] on span "33 /114" at bounding box center [1169, 213] width 360 height 31
click at [1032, 216] on span "/114" at bounding box center [1031, 215] width 21 height 12
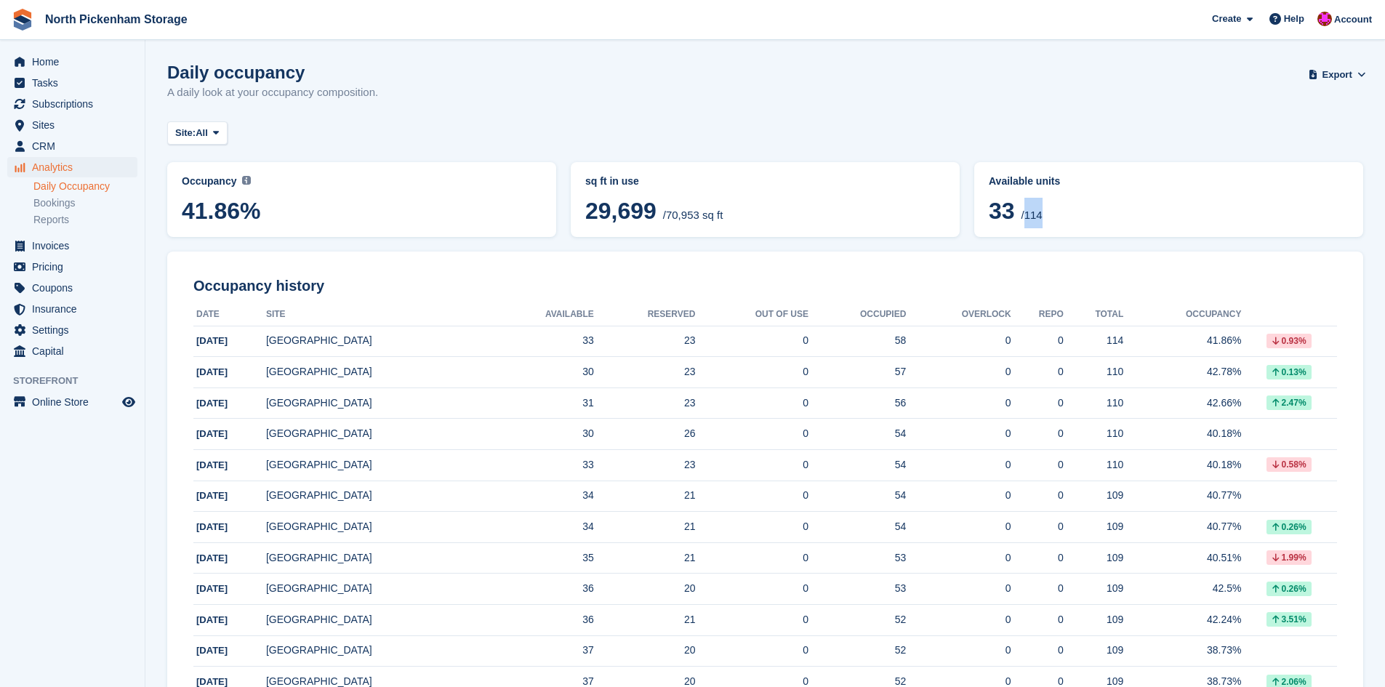
click at [1032, 216] on span "/114" at bounding box center [1031, 215] width 21 height 12
